Goal: Find specific page/section: Find specific page/section

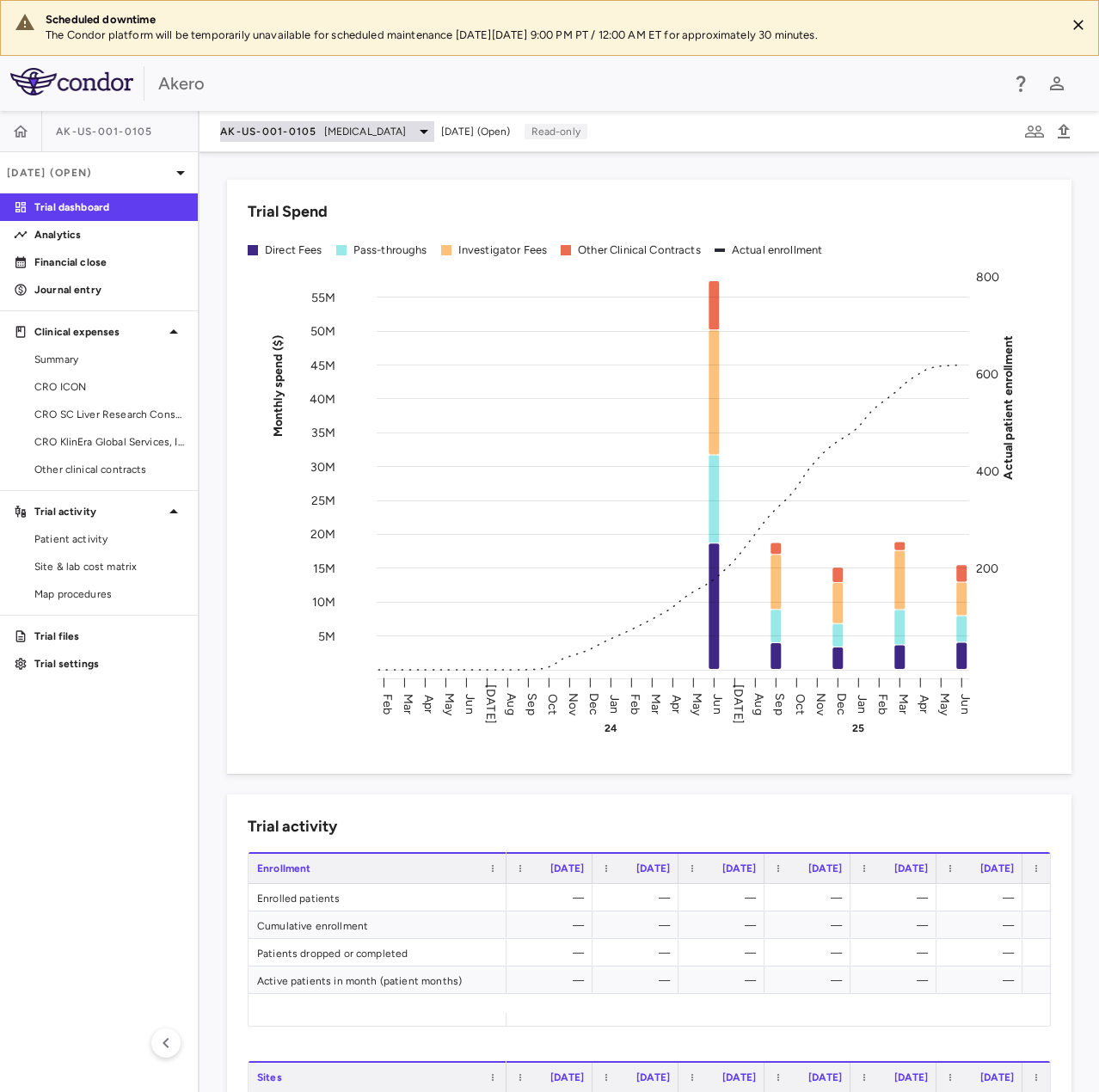
click at [434, 130] on div "AK-US-001-0105 Nonalcoholic Steatohepatitis" at bounding box center [327, 131] width 214 height 21
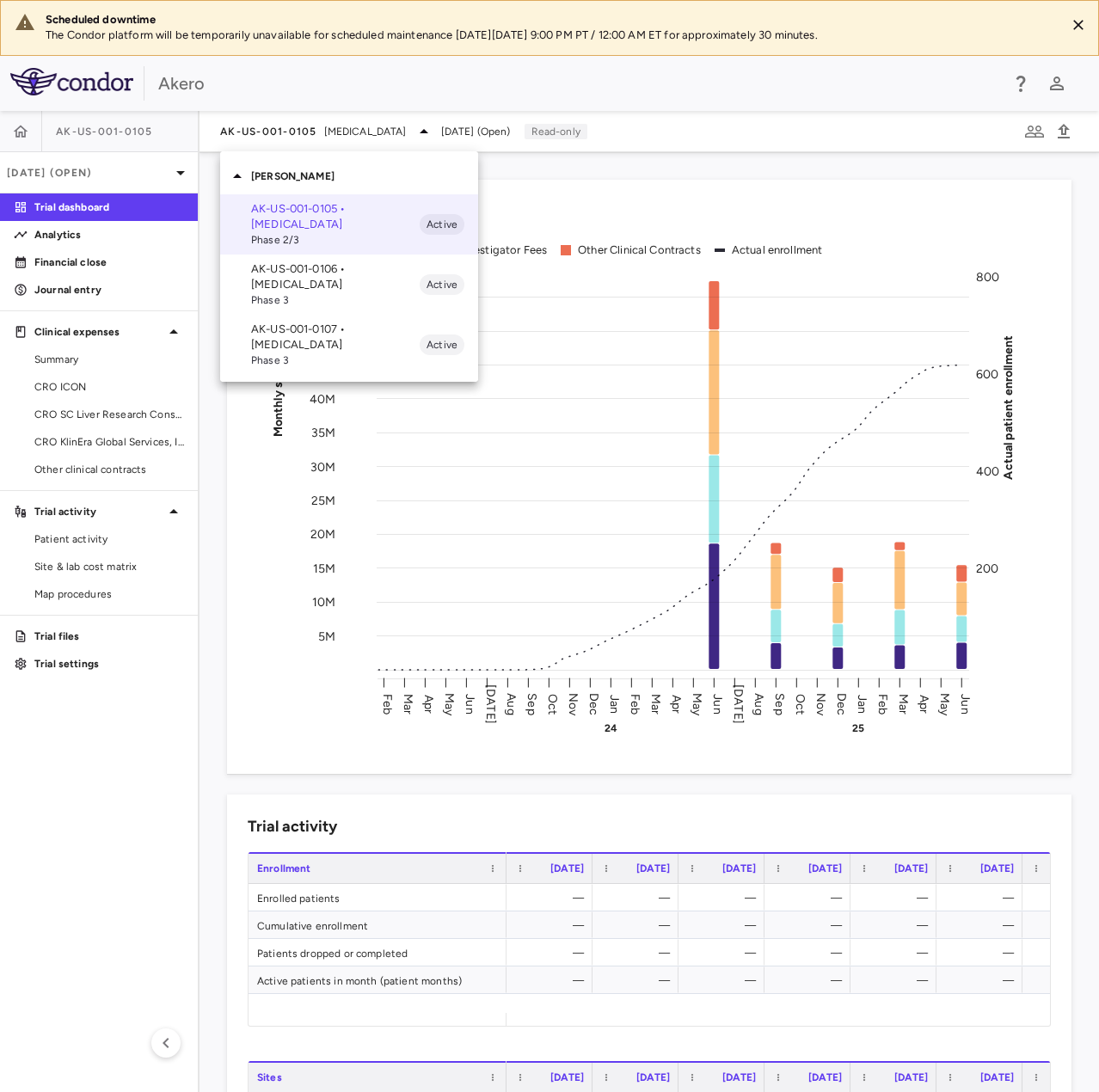
click at [338, 276] on p "AK-US-001-0106 • Nonalcoholic Steatohepatitis" at bounding box center [335, 277] width 169 height 31
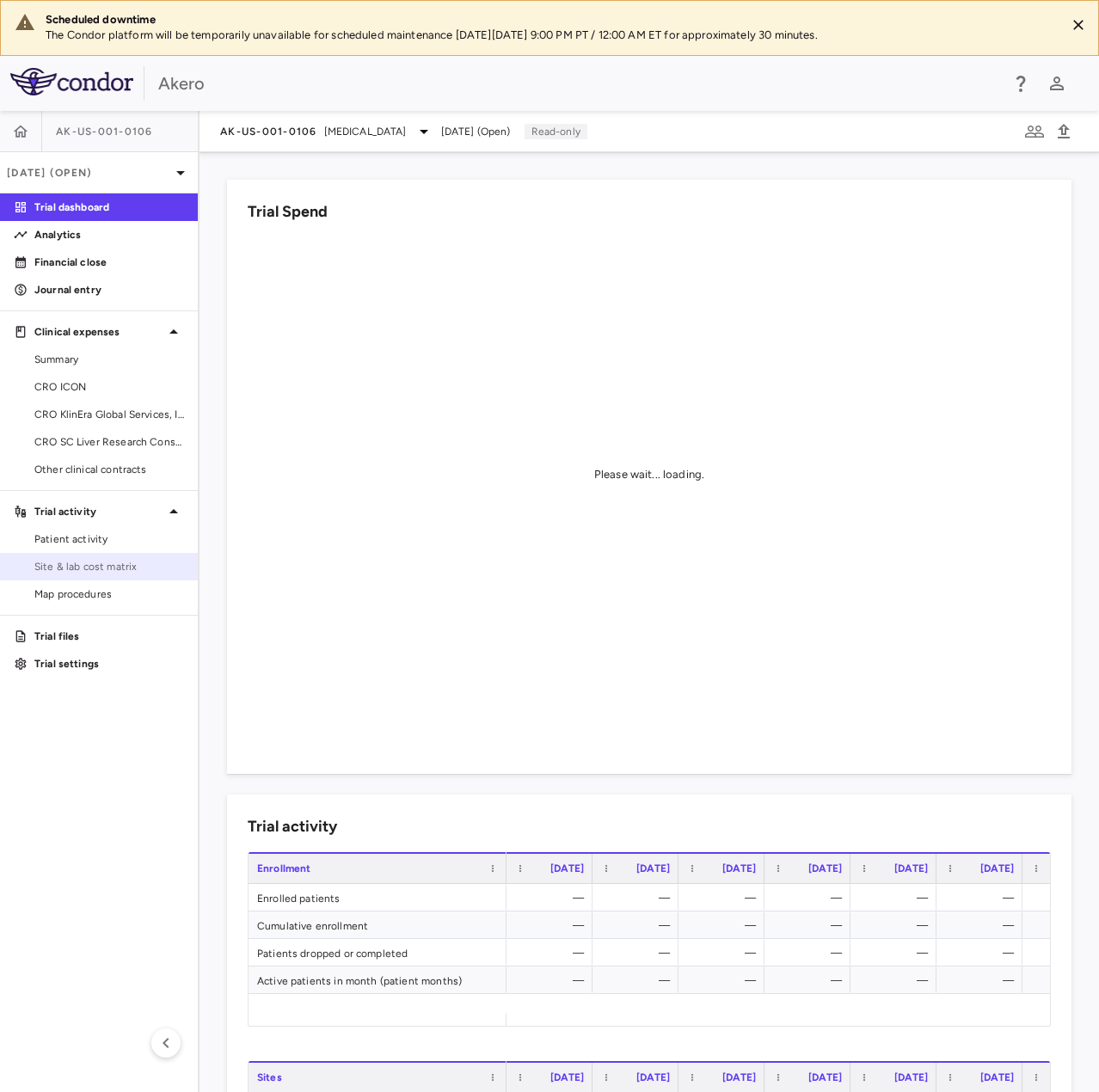
click at [44, 562] on span "Site & lab cost matrix" at bounding box center [109, 567] width 149 height 16
